Goal: Task Accomplishment & Management: Complete application form

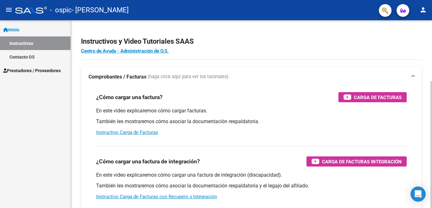
click at [114, 76] on strong "Comprobantes / Facturas" at bounding box center [118, 76] width 58 height 7
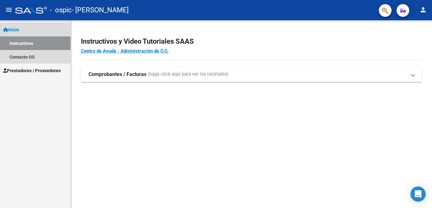
click at [19, 27] on span "Inicio" at bounding box center [11, 29] width 16 height 7
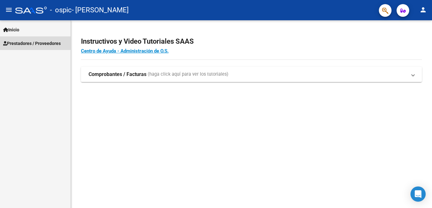
click at [33, 42] on span "Prestadores / Proveedores" at bounding box center [32, 43] width 58 height 7
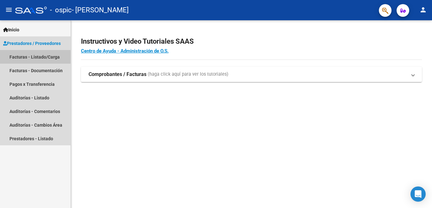
click at [34, 58] on link "Facturas - Listado/Carga" at bounding box center [35, 57] width 70 height 14
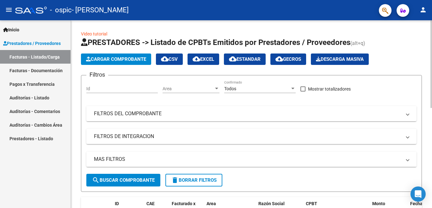
click at [109, 59] on span "Cargar Comprobante" at bounding box center [116, 59] width 60 height 6
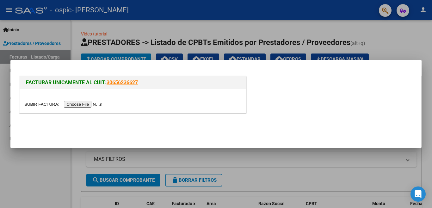
click at [84, 103] on input "file" at bounding box center [64, 104] width 80 height 7
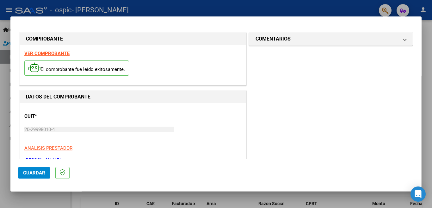
click at [63, 53] on strong "VER COMPROBANTE" at bounding box center [46, 54] width 45 height 6
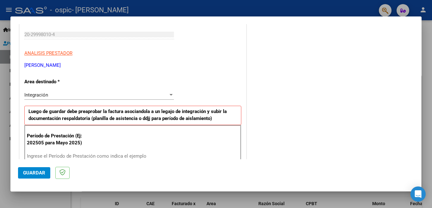
scroll to position [126, 0]
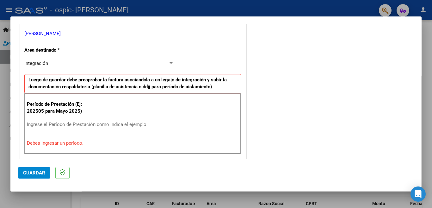
click at [78, 124] on input "Ingrese el Período de Prestación como indica el ejemplo" at bounding box center [100, 124] width 146 height 6
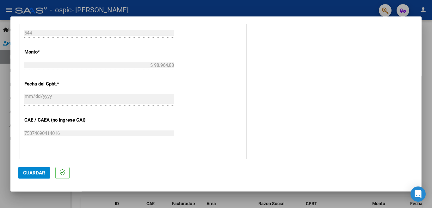
scroll to position [348, 0]
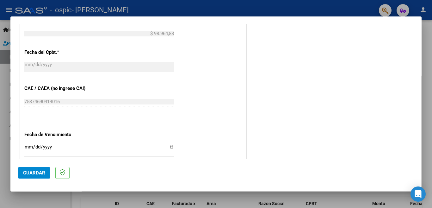
type input "202508"
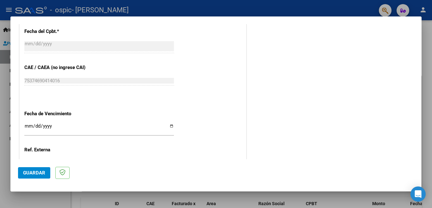
scroll to position [379, 0]
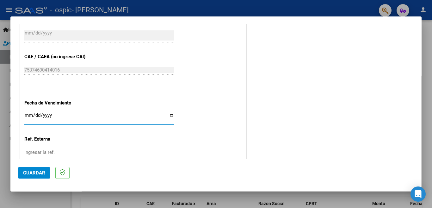
click at [27, 113] on input "Ingresar la fecha" at bounding box center [99, 118] width 150 height 10
type input "[DATE]"
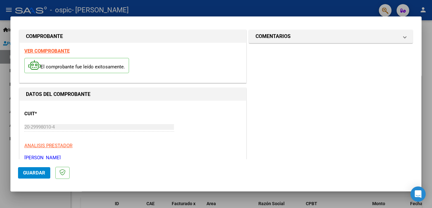
scroll to position [0, 0]
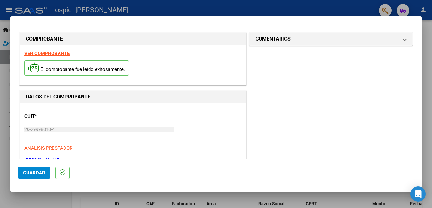
click at [39, 172] on span "Guardar" at bounding box center [34, 173] width 22 height 6
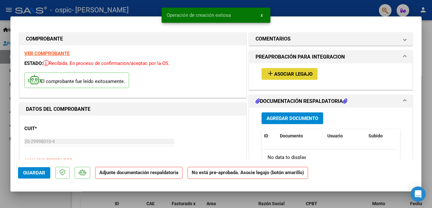
click at [279, 71] on span "Asociar Legajo" at bounding box center [293, 74] width 38 height 6
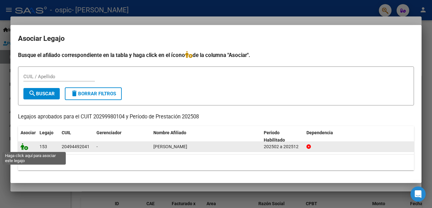
click at [24, 147] on icon at bounding box center [25, 146] width 8 height 7
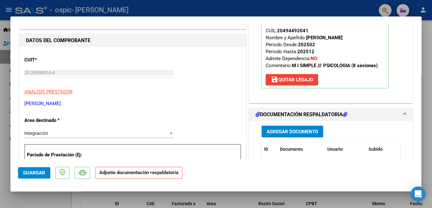
scroll to position [95, 0]
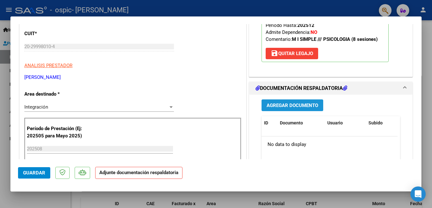
click at [296, 105] on span "Agregar Documento" at bounding box center [292, 105] width 52 height 6
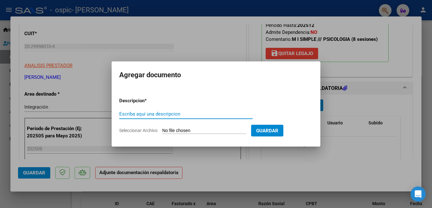
click at [146, 113] on input "Escriba aquí una descripcion" at bounding box center [185, 114] width 133 height 6
type input "Planilla de asistencia agosto 2025"
click at [177, 129] on input "Seleccionar Archivo" at bounding box center [204, 131] width 84 height 6
type input "C:\fakepath\Asistencia [DATE].pdf"
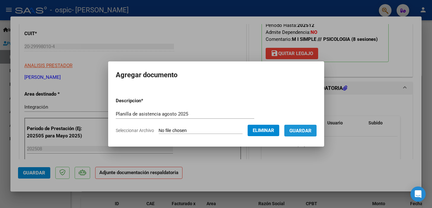
click at [293, 129] on span "Guardar" at bounding box center [300, 131] width 22 height 6
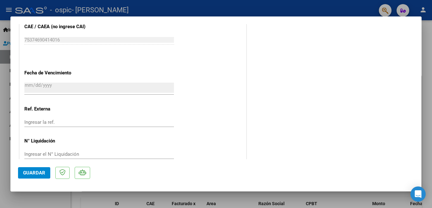
scroll to position [423, 0]
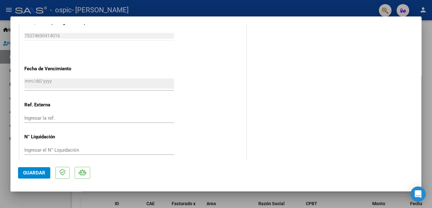
click at [31, 172] on span "Guardar" at bounding box center [34, 173] width 22 height 6
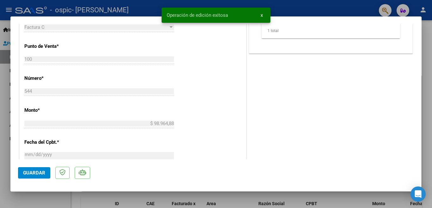
scroll to position [170, 0]
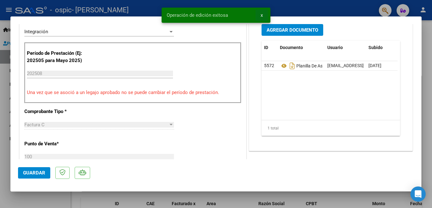
click at [260, 16] on button "x" at bounding box center [261, 14] width 12 height 11
